Goal: Transaction & Acquisition: Purchase product/service

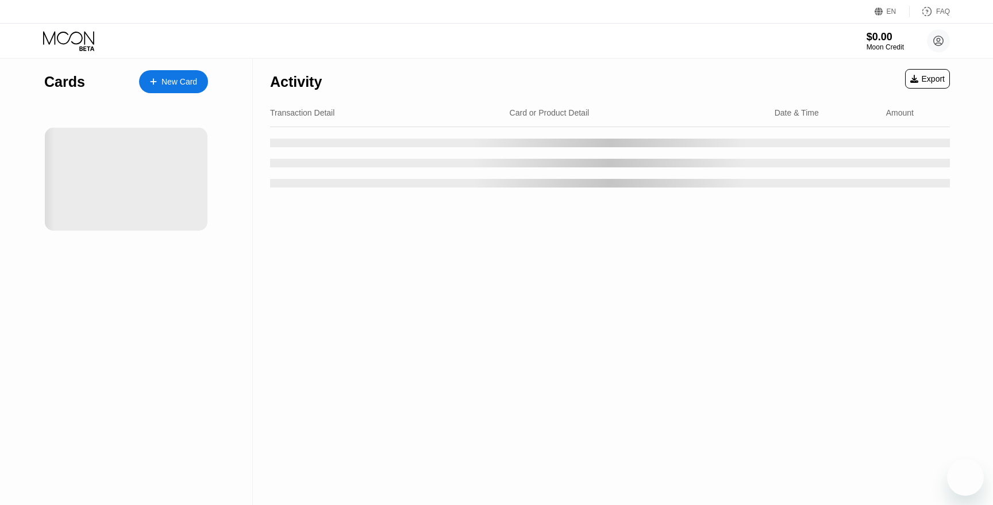
click at [170, 151] on div at bounding box center [126, 179] width 163 height 103
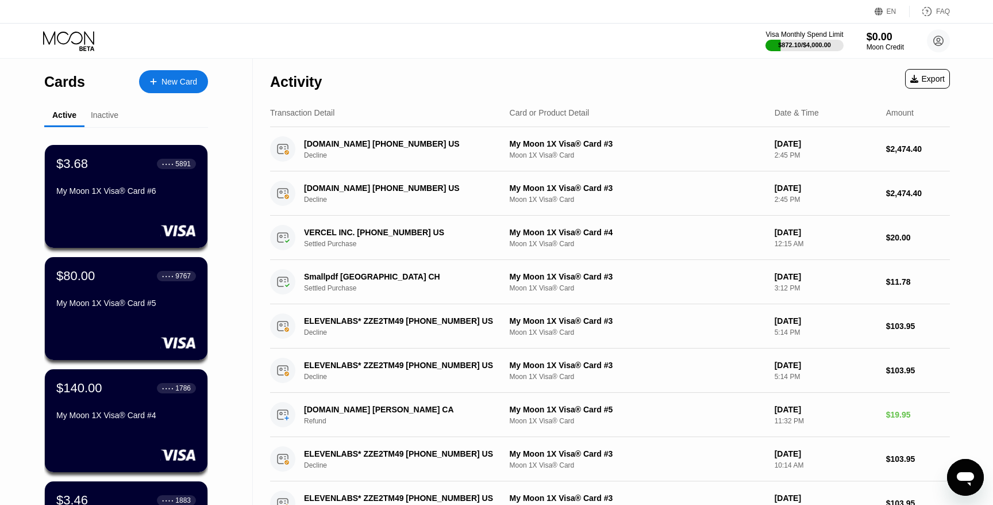
click at [181, 82] on div "New Card" at bounding box center [179, 82] width 36 height 10
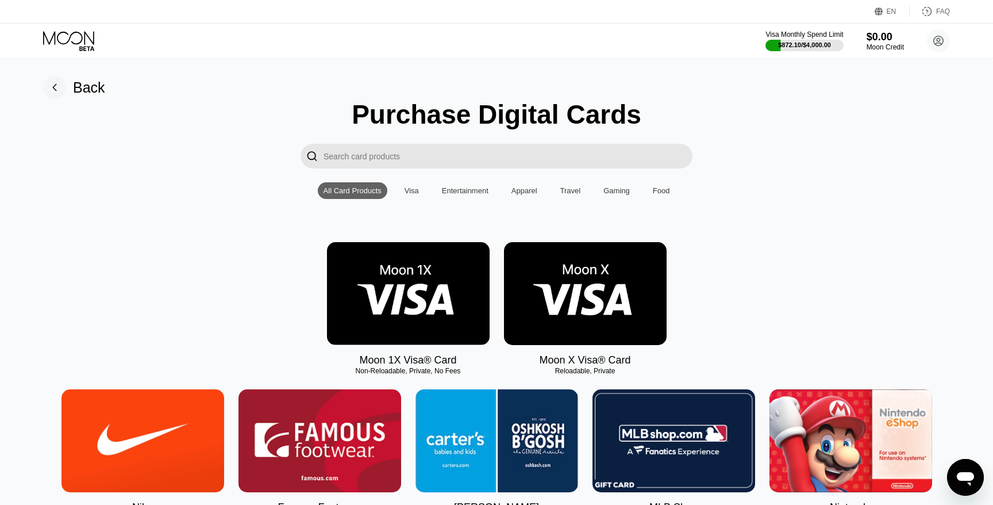
click at [453, 321] on img at bounding box center [408, 293] width 163 height 103
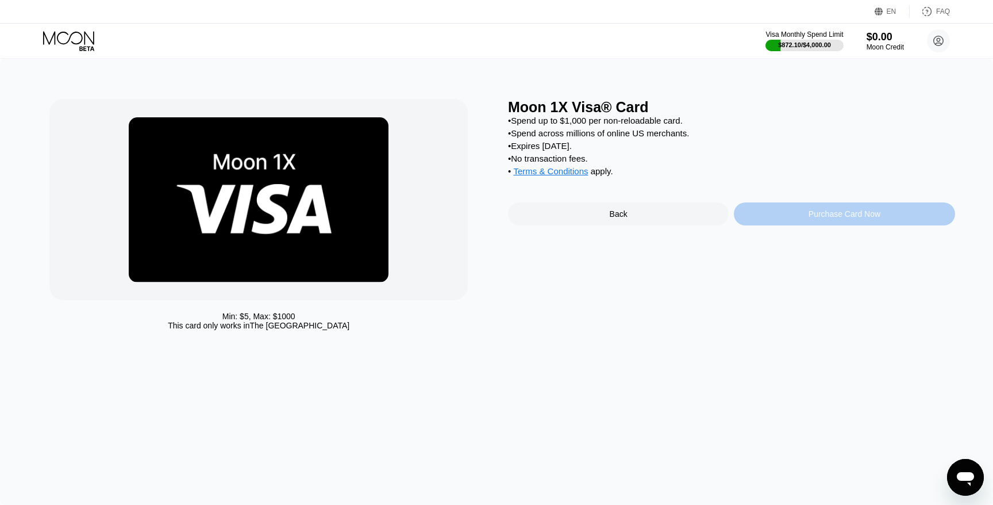
click at [775, 207] on div "Purchase Card Now" at bounding box center [844, 213] width 221 height 23
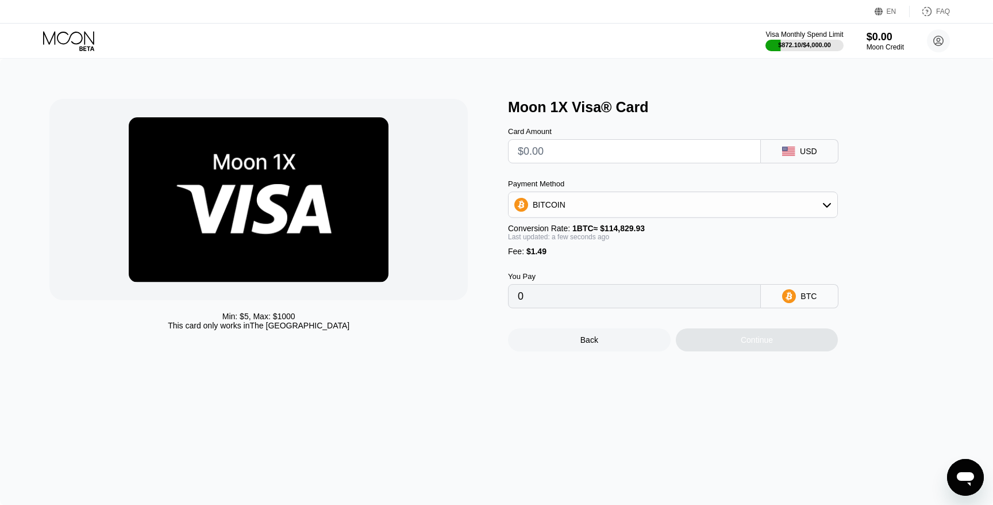
click at [552, 214] on div "BITCOIN" at bounding box center [673, 204] width 329 height 23
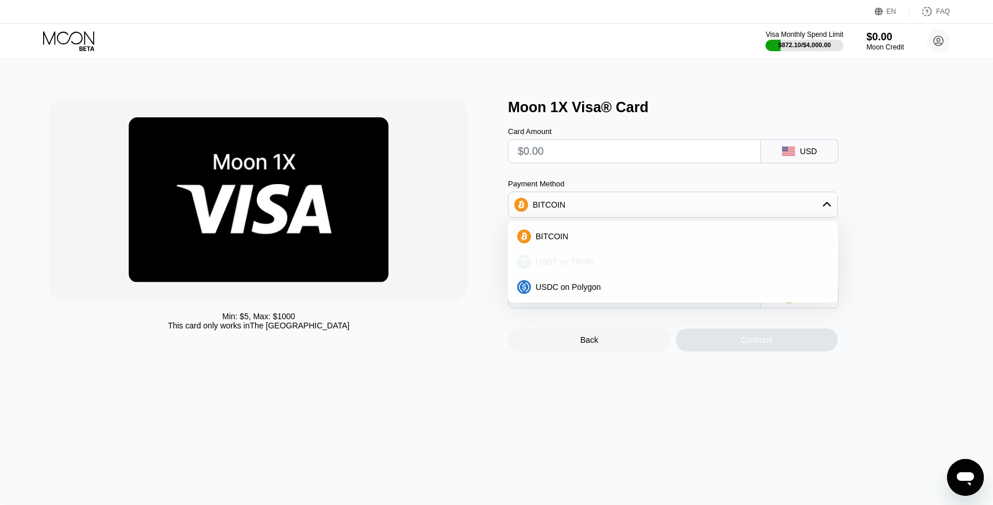
click at [561, 261] on span "USDT on TRON" at bounding box center [565, 261] width 58 height 9
type input "0.00"
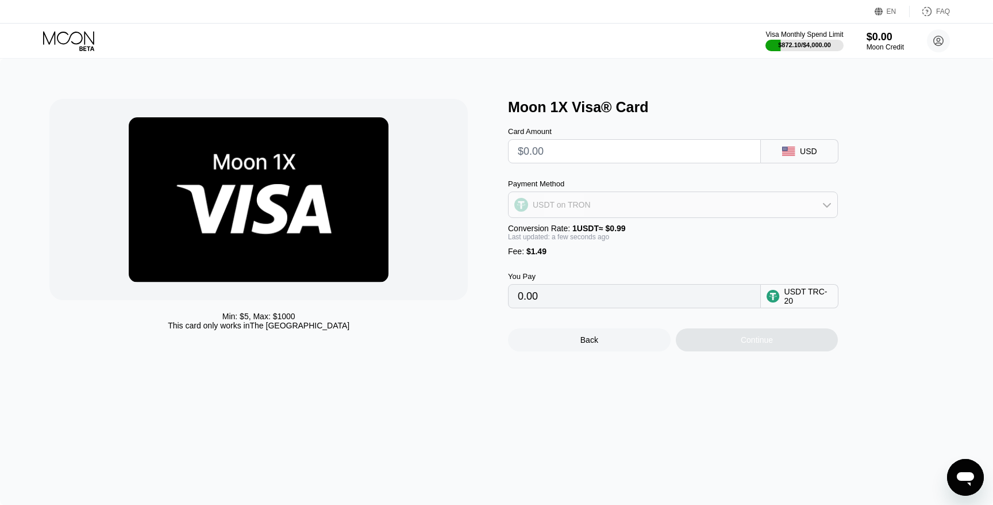
click at [580, 210] on div "USDT on TRON" at bounding box center [673, 204] width 329 height 23
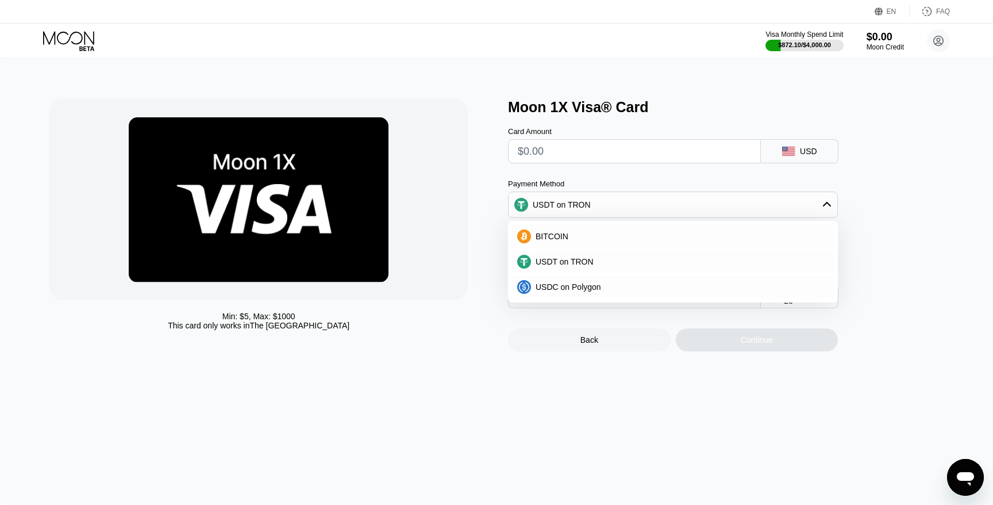
click at [492, 229] on div "Min: $ 5 , Max: $ 1000 This card only works in The United States" at bounding box center [272, 225] width 447 height 252
click at [477, 272] on div "Min: $ 5 , Max: $ 1000 This card only works in The United States" at bounding box center [272, 225] width 447 height 252
click at [574, 149] on input "text" at bounding box center [634, 151] width 233 height 23
type input "$2"
type input "3.53"
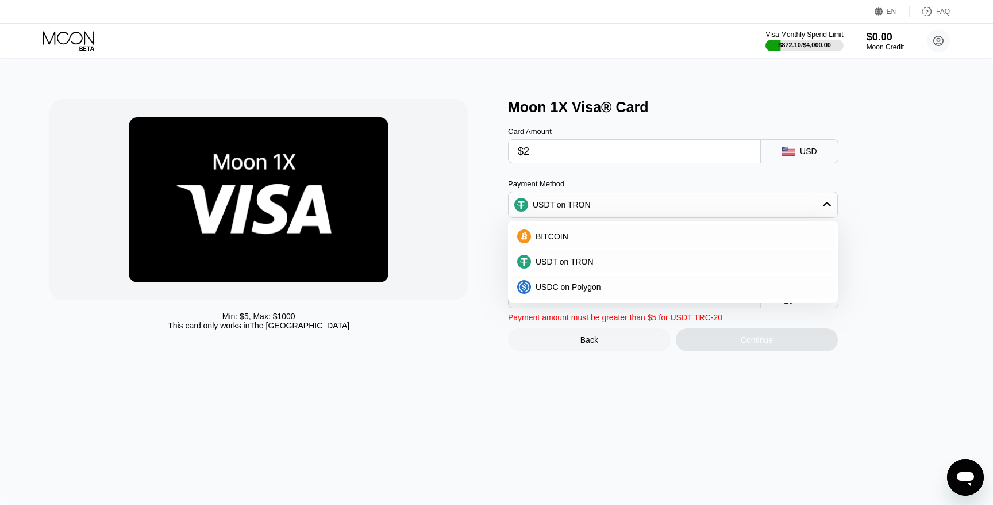
type input "$25"
type input "26.76"
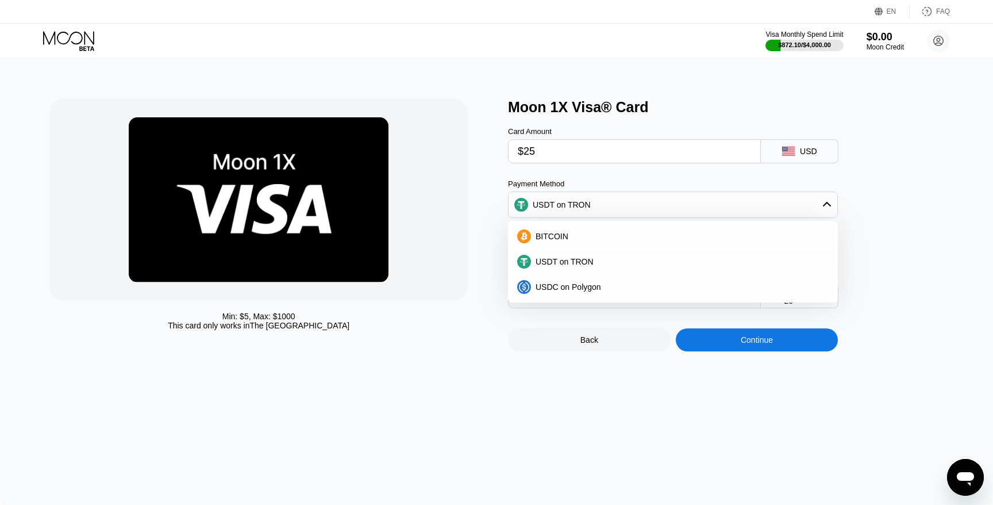
type input "$250"
type input "254.03"
type input "$2500"
type input "2526.76"
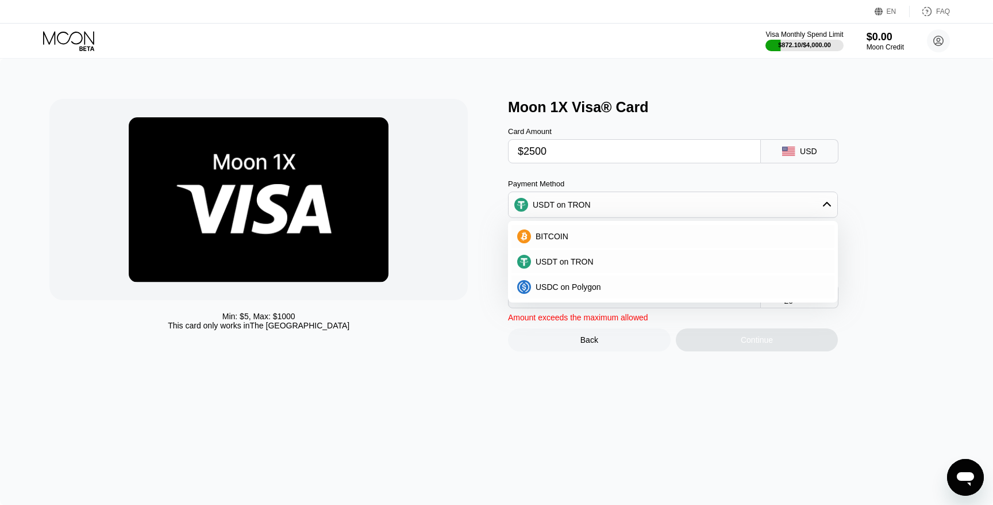
type input "$1000"
type input "1011.61"
click at [468, 118] on div "Min: $ 5 , Max: $ 1000 This card only works in The United States" at bounding box center [272, 225] width 447 height 252
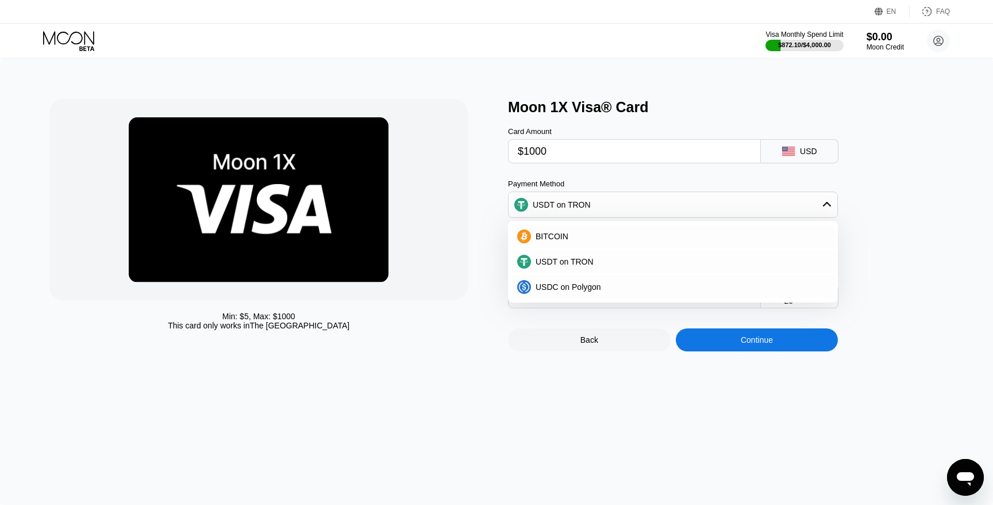
click at [831, 207] on icon at bounding box center [826, 204] width 9 height 9
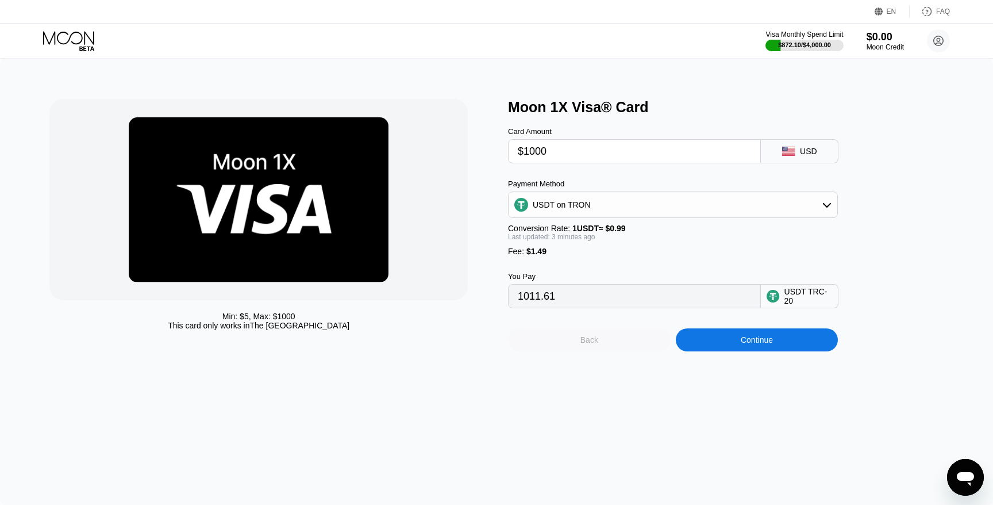
click at [625, 336] on div "Back" at bounding box center [589, 339] width 163 height 23
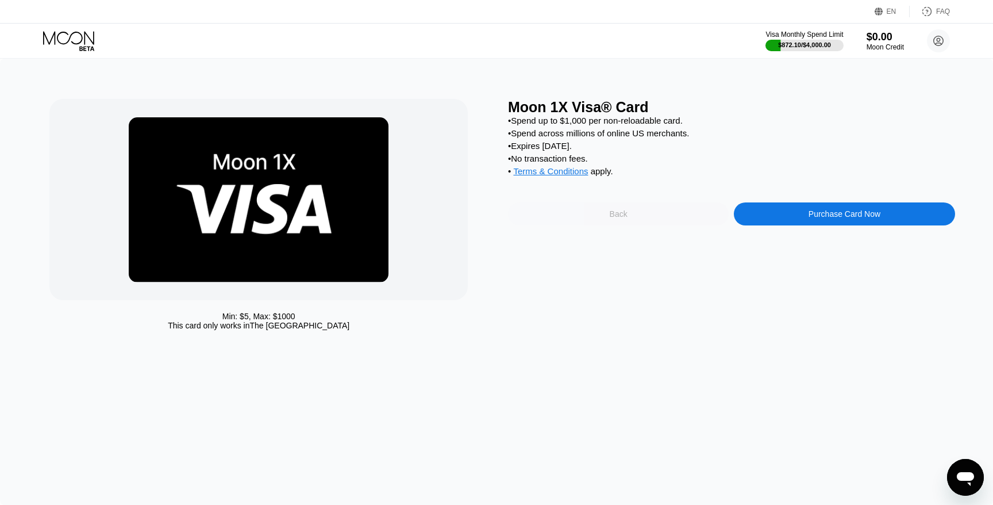
click at [636, 214] on div "Back" at bounding box center [618, 213] width 221 height 23
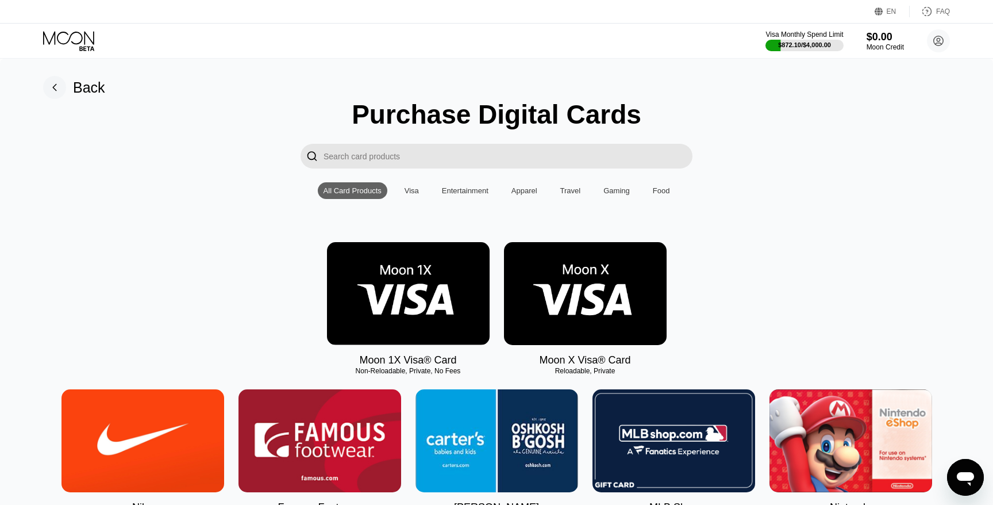
click at [598, 284] on img at bounding box center [585, 293] width 163 height 103
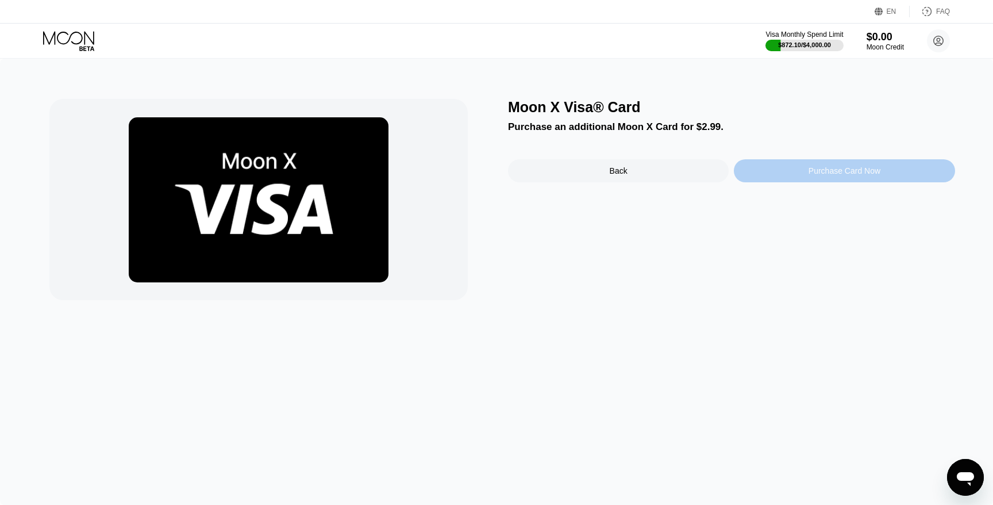
click at [780, 172] on div "Purchase Card Now" at bounding box center [844, 170] width 221 height 23
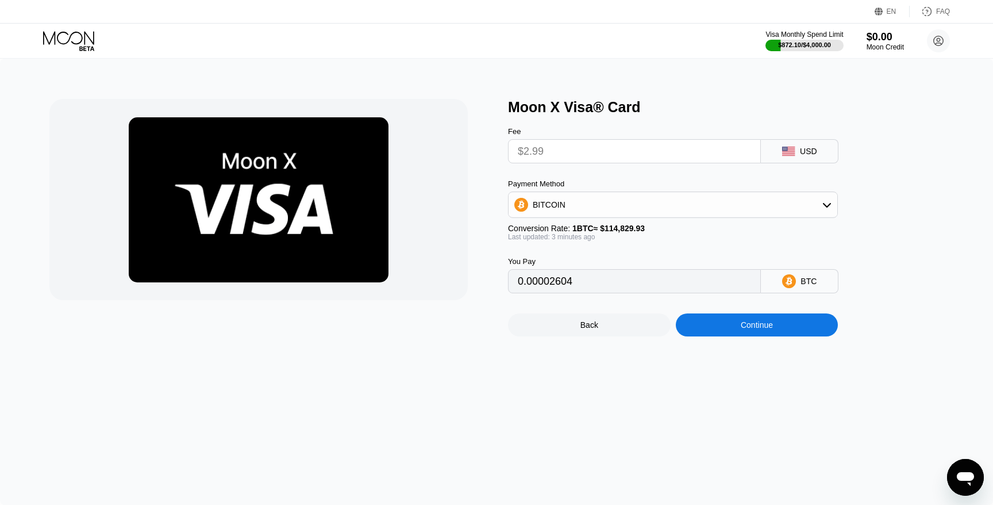
click at [635, 157] on input "$2.99" at bounding box center [634, 151] width 233 height 23
click at [640, 148] on input "$2.99" at bounding box center [634, 151] width 233 height 23
click at [617, 148] on input "$2.99" at bounding box center [634, 151] width 233 height 23
click at [726, 205] on div "BITCOIN" at bounding box center [673, 204] width 329 height 23
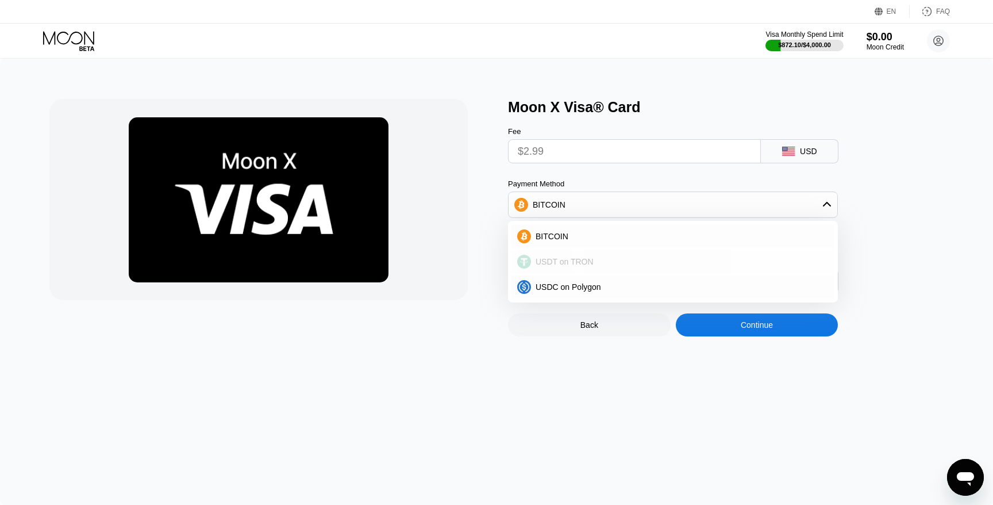
click at [705, 256] on div "USDT on TRON" at bounding box center [672, 261] width 323 height 23
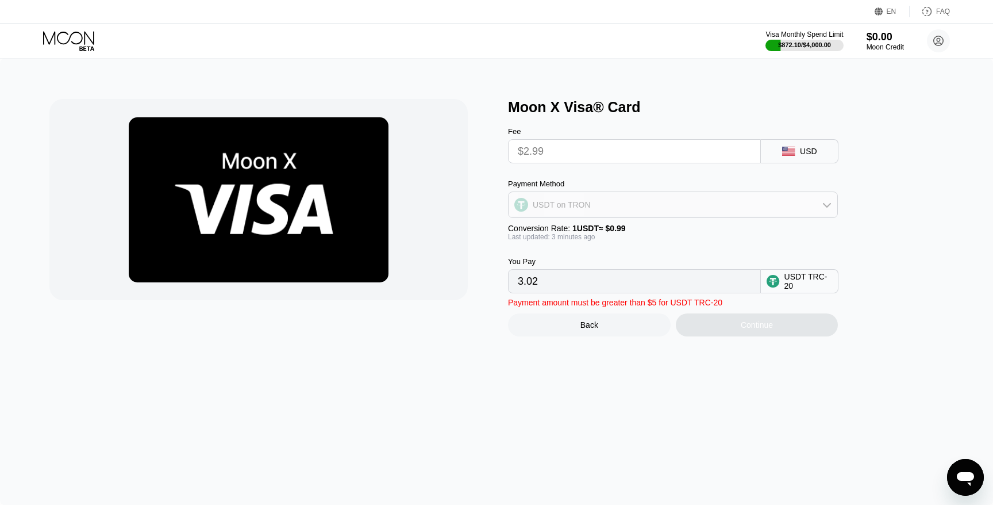
click at [720, 214] on div "USDT on TRON" at bounding box center [673, 204] width 329 height 23
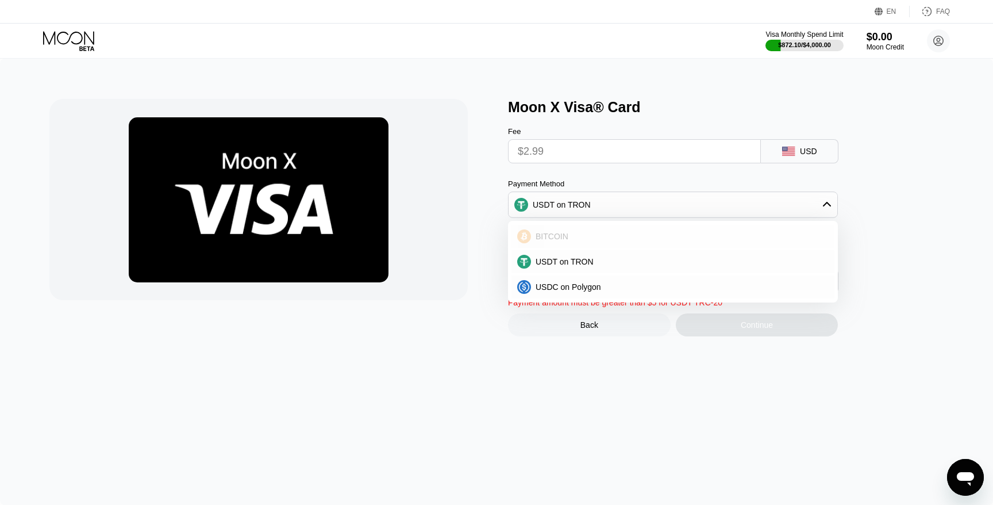
click at [714, 239] on div "BITCOIN" at bounding box center [680, 236] width 298 height 9
type input "0.00002604"
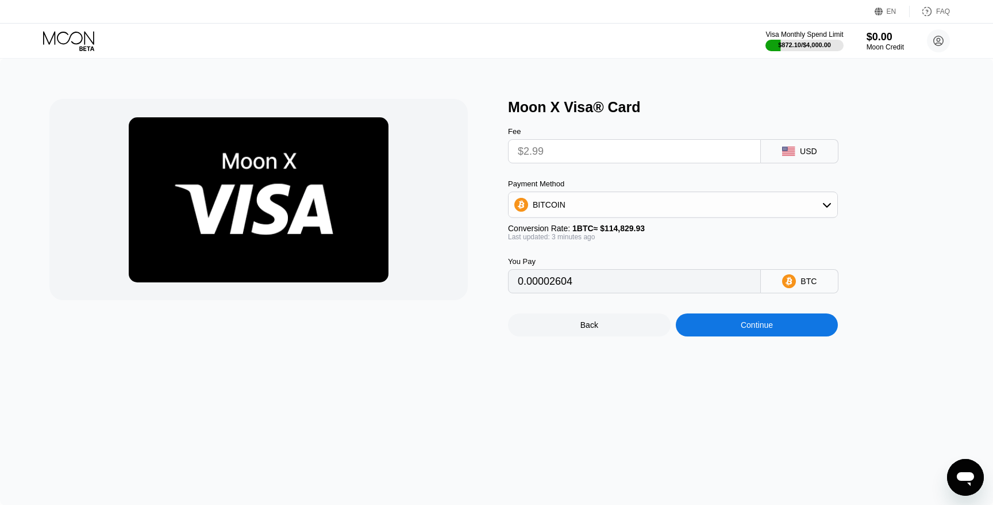
click at [737, 320] on div "Continue" at bounding box center [757, 324] width 163 height 23
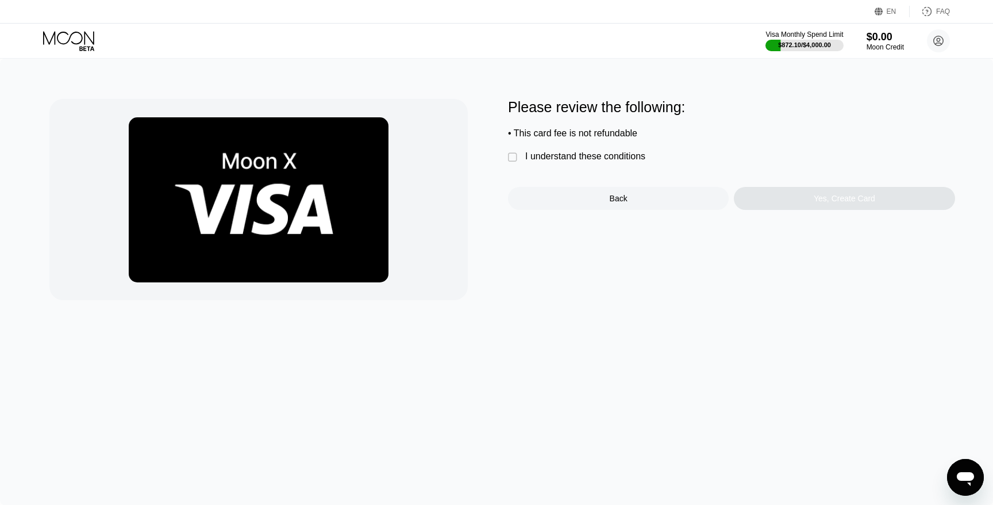
click at [540, 155] on div "I understand these conditions" at bounding box center [585, 156] width 120 height 10
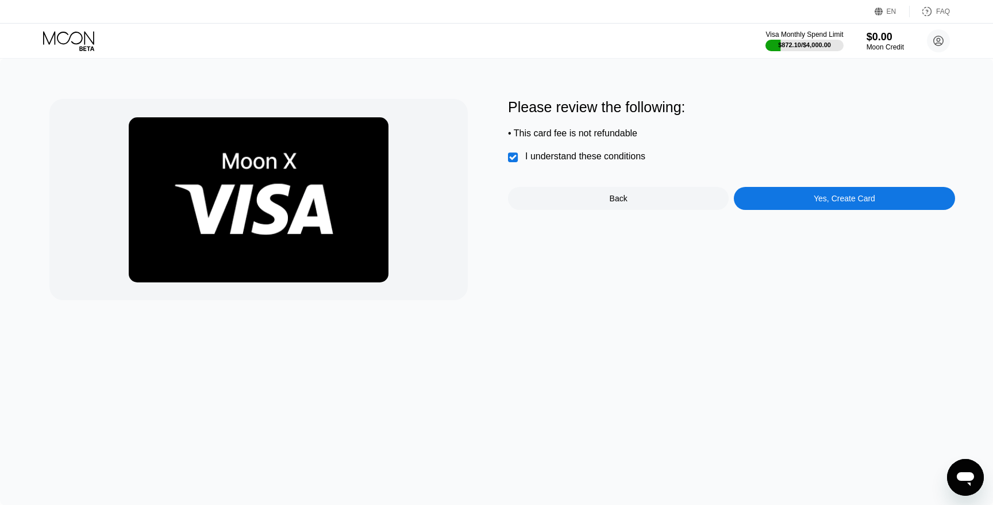
click at [760, 197] on div "Yes, Create Card" at bounding box center [844, 198] width 221 height 23
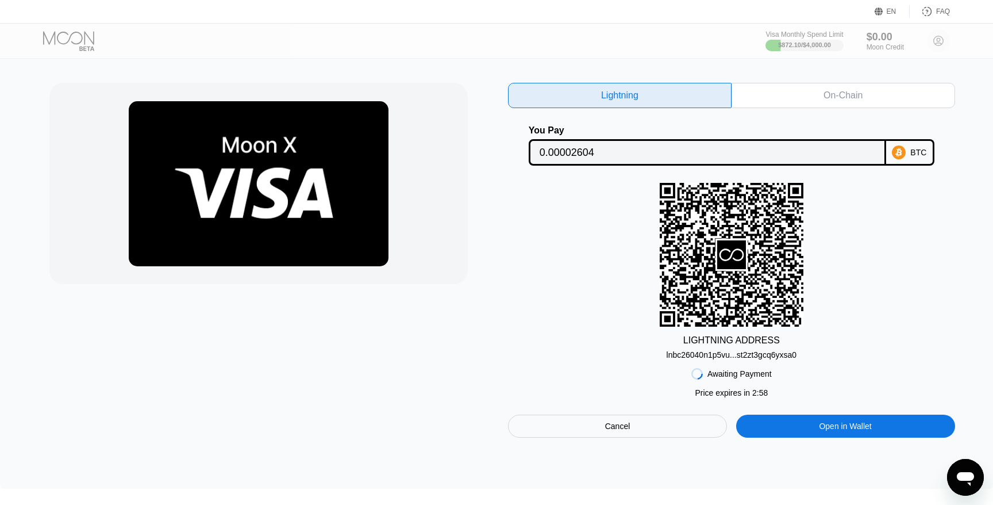
scroll to position [18, 0]
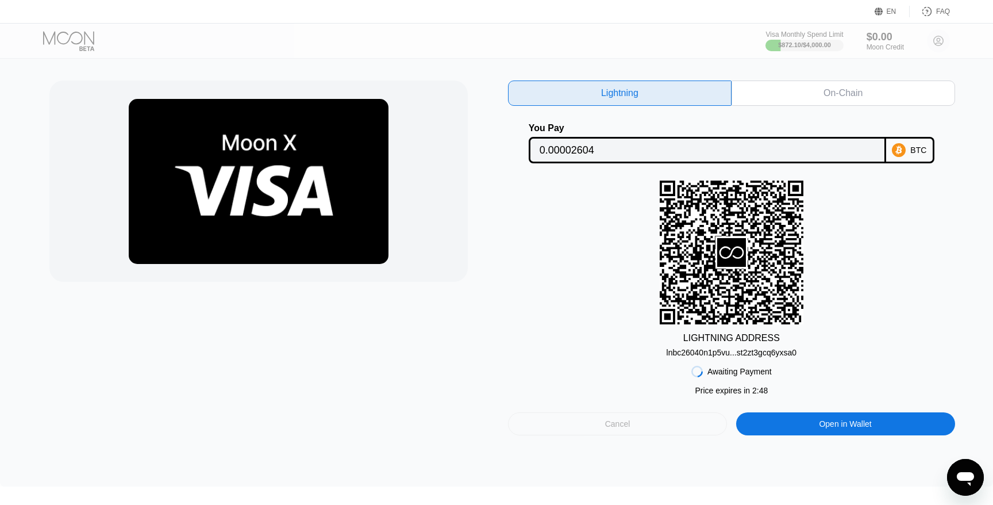
click at [670, 424] on div "Cancel" at bounding box center [617, 423] width 219 height 23
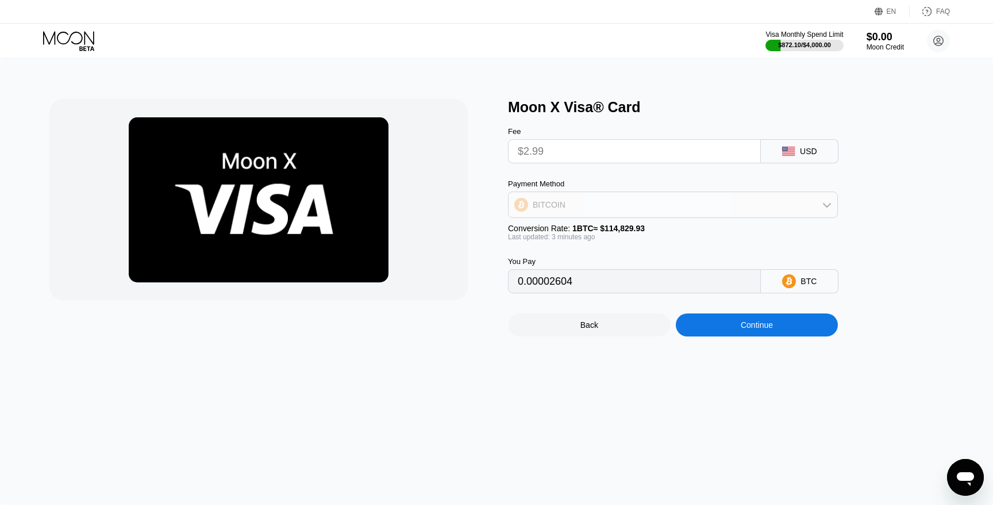
click at [587, 208] on div "BITCOIN" at bounding box center [673, 204] width 329 height 23
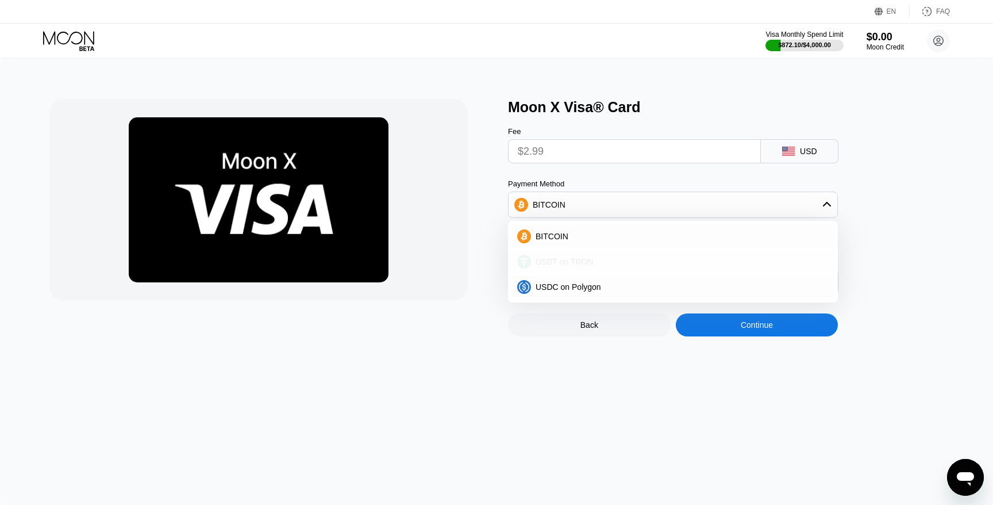
click at [588, 251] on div "USDT on TRON" at bounding box center [672, 261] width 323 height 23
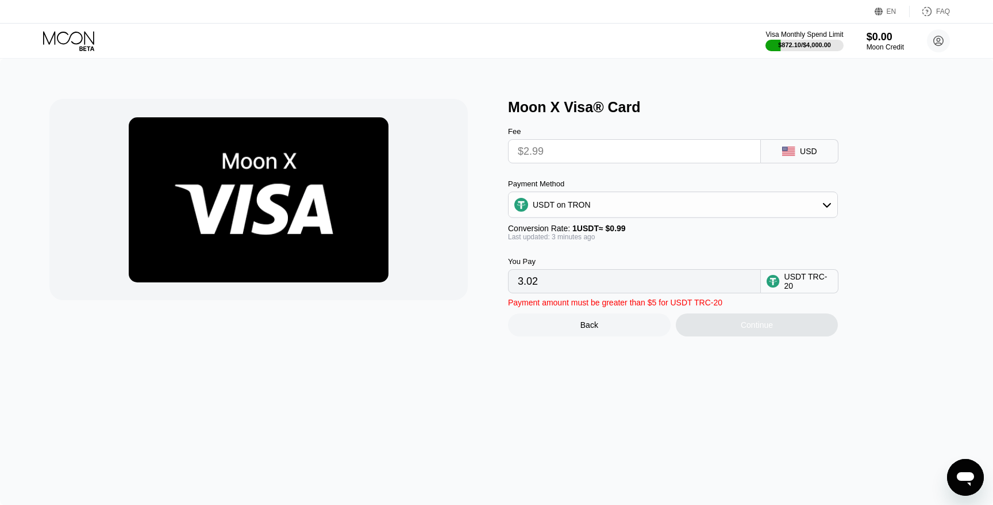
click at [598, 211] on div "USDT on TRON" at bounding box center [673, 204] width 329 height 23
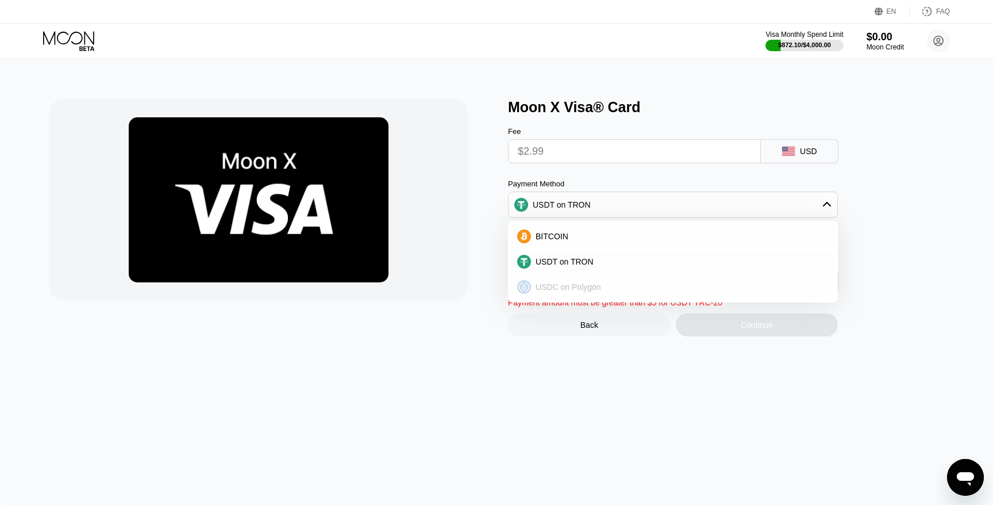
click at [597, 283] on span "USDC on Polygon" at bounding box center [569, 286] width 66 height 9
type input "2.99000000"
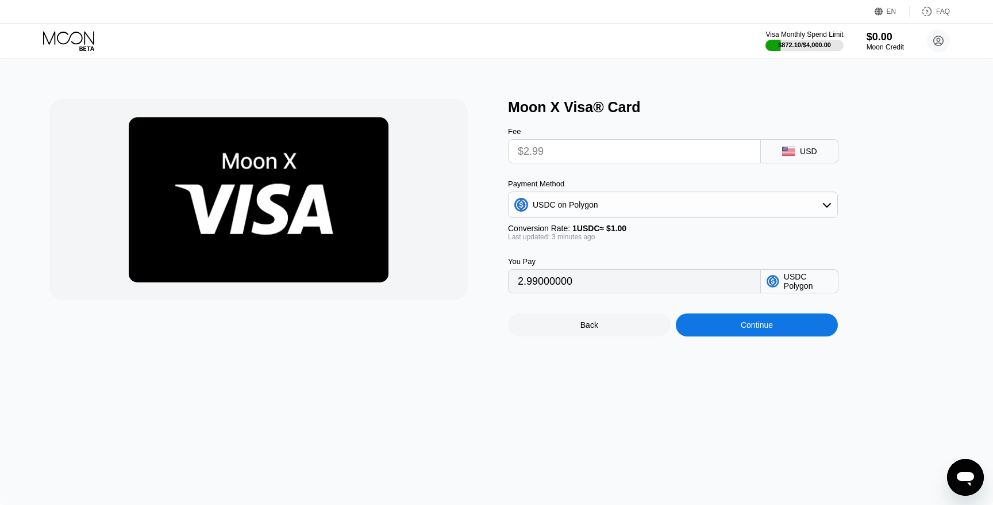
click at [641, 249] on div "You Pay 2.99000000 USDC Polygon" at bounding box center [692, 267] width 368 height 52
click at [705, 325] on div "Continue" at bounding box center [757, 324] width 163 height 23
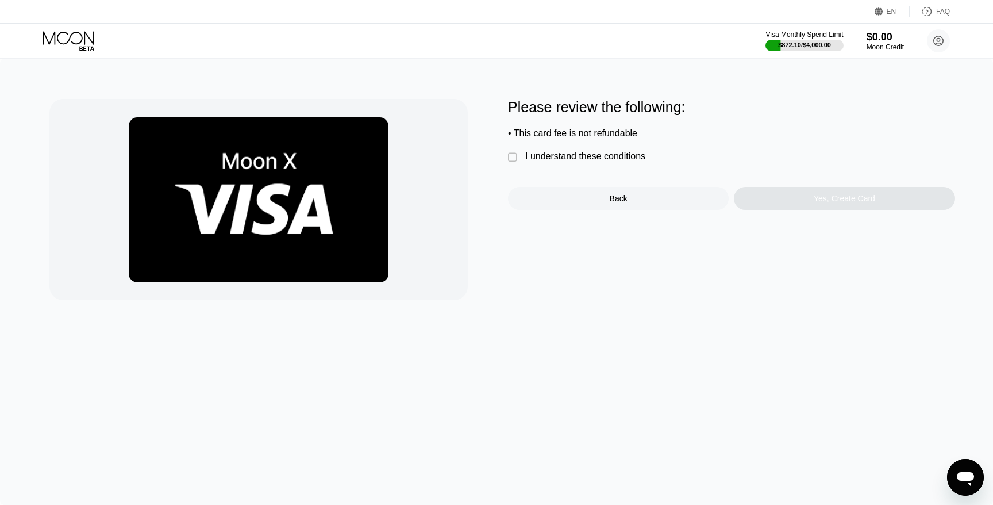
click at [563, 153] on div "I understand these conditions" at bounding box center [585, 156] width 120 height 10
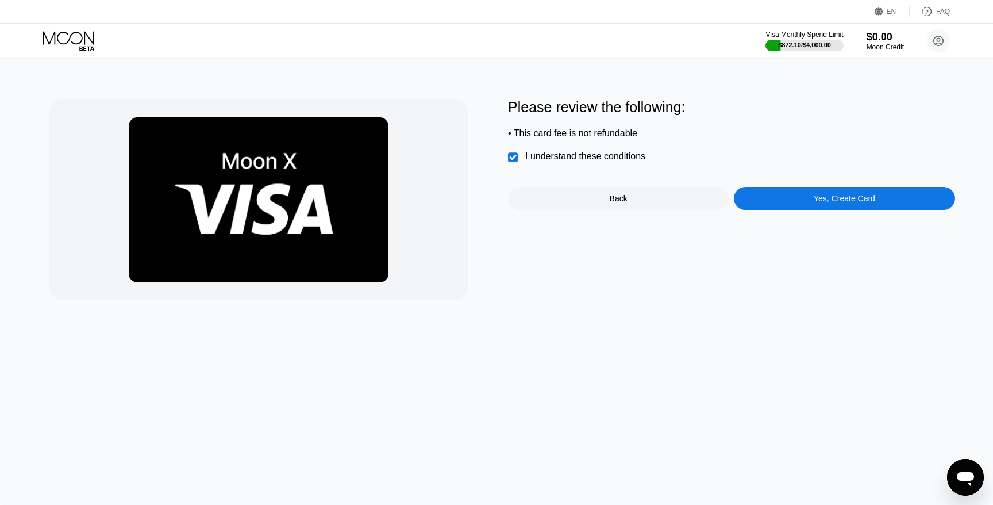
click at [787, 205] on div "Yes, Create Card" at bounding box center [844, 198] width 221 height 23
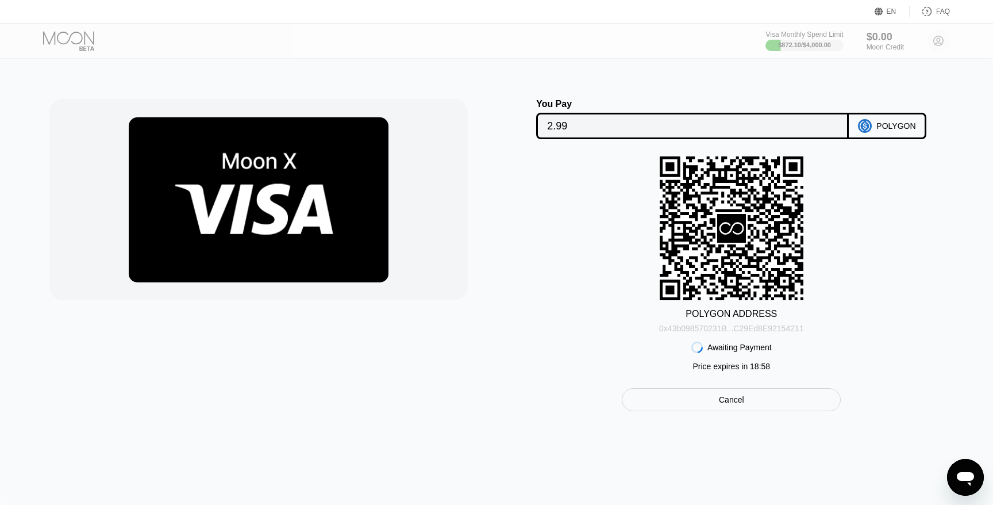
click at [763, 329] on div "0x43b098570231B...C29Ed8E92154211" at bounding box center [731, 328] width 144 height 9
click at [725, 329] on div "0x43b098570231B...C29Ed8E92154211" at bounding box center [731, 328] width 144 height 9
click at [551, 274] on div "POLYGON ADDRESS 0x43b098570231B...C29Ed8E92154211 Awaiting Payment Price expire…" at bounding box center [731, 266] width 447 height 220
click at [731, 252] on rect at bounding box center [732, 228] width 144 height 144
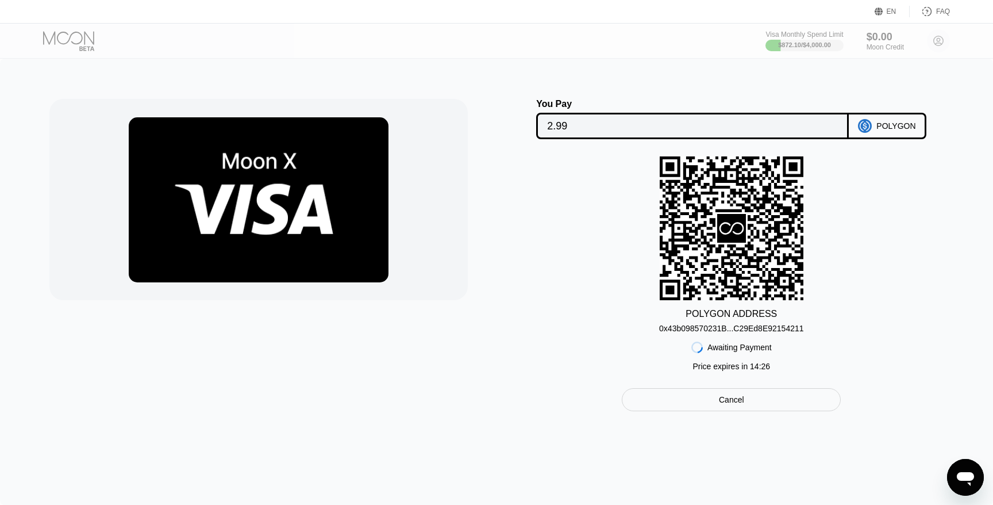
click at [738, 331] on div "0x43b098570231B...C29Ed8E92154211" at bounding box center [731, 328] width 144 height 9
click at [832, 294] on div "POLYGON ADDRESS 0x43b098570231B...C29Ed8E92154211 Awaiting Payment Price expire…" at bounding box center [731, 266] width 447 height 220
click at [760, 328] on div "0x43b098570231B...C29Ed8E92154211" at bounding box center [731, 328] width 144 height 9
